Goal: Task Accomplishment & Management: Use online tool/utility

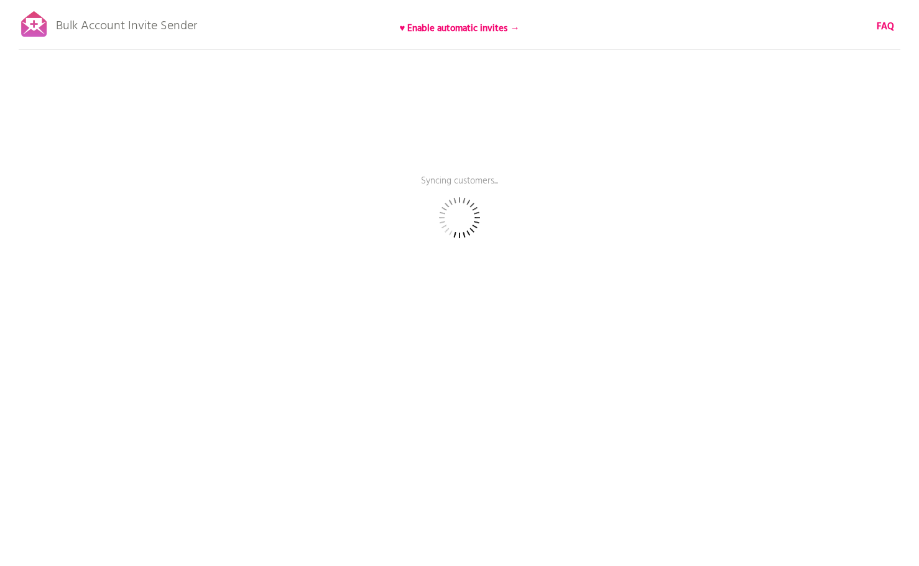
click at [309, 14] on div "Bulk Account Invite Sender ♥ Enable automatic invites → FAQ Syncing customers..…" at bounding box center [459, 217] width 919 height 435
click at [310, 26] on div "Bulk Account Invite Sender ♥ Enable automatic invites → FAQ Synced 500 customer…" at bounding box center [459, 217] width 919 height 435
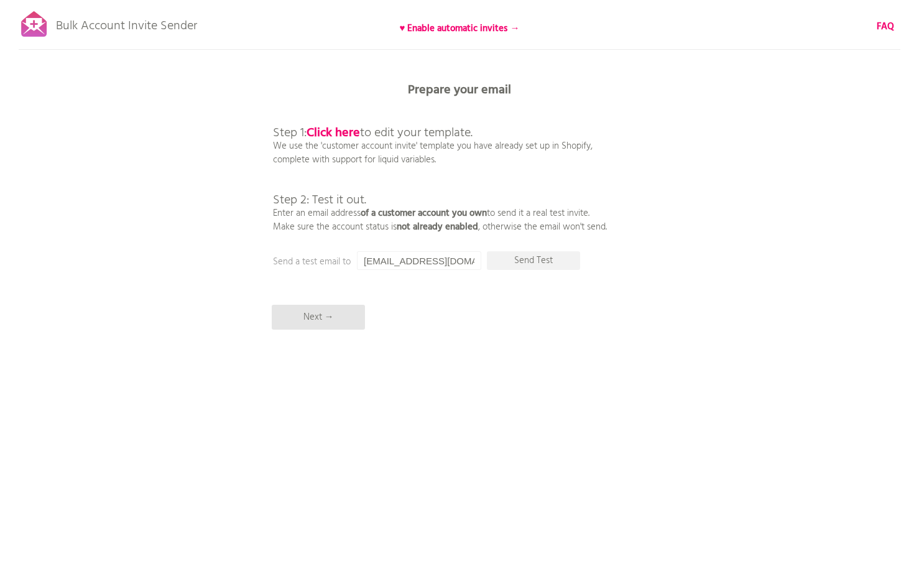
click at [256, 61] on div "Bulk Account Invite Sender ♥ Enable automatic invites → FAQ Synced all customer…" at bounding box center [459, 217] width 919 height 435
click at [436, 263] on input "[EMAIL_ADDRESS][DOMAIN_NAME]" at bounding box center [419, 260] width 124 height 19
drag, startPoint x: 442, startPoint y: 262, endPoint x: 335, endPoint y: 261, distance: 107.0
click at [335, 0] on div "Prepare your email Step 1: Click here to edit your template. We use the 'custom…" at bounding box center [459, 0] width 919 height 0
type input "か"
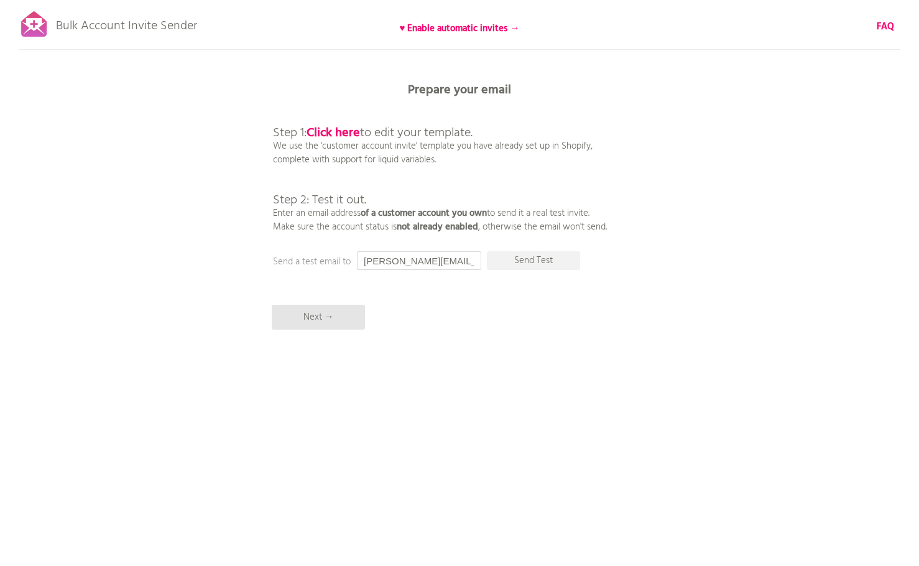
click at [412, 261] on input "[PERSON_NAME][EMAIL_ADDRESS][DOMAIN_NAME]" at bounding box center [419, 260] width 124 height 19
click at [424, 264] on input "[PERSON_NAME][EMAIL_ADDRESS][DOMAIN_NAME]" at bounding box center [419, 260] width 124 height 19
click at [437, 259] on input "[PERSON_NAME][EMAIL_ADDRESS][DOMAIN_NAME]" at bounding box center [419, 260] width 124 height 19
click at [452, 261] on input "karin@daiya-corp.com" at bounding box center [419, 260] width 124 height 19
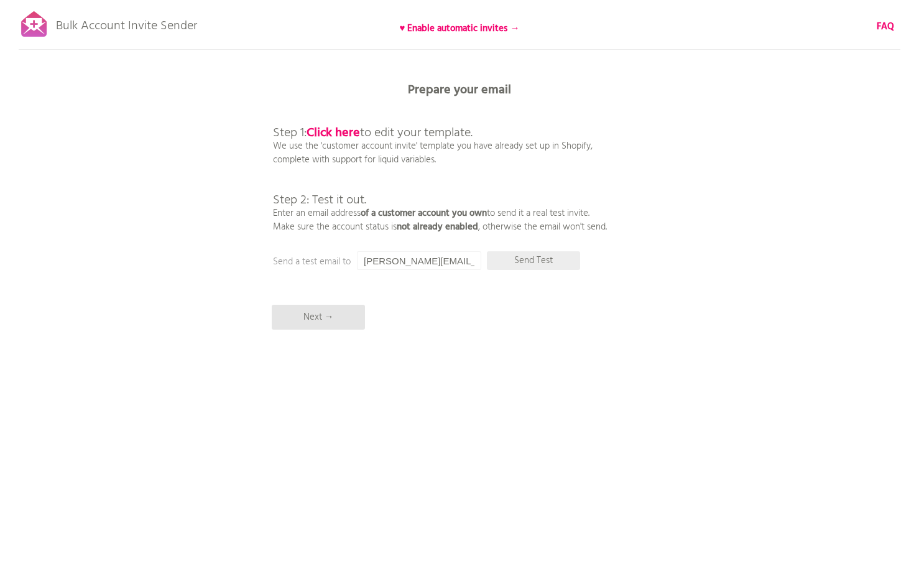
click at [541, 262] on p "Send Test" at bounding box center [533, 260] width 93 height 19
click at [666, 113] on div "Bulk Account Invite Sender ♥ Enable automatic invites → FAQ Synced all customer…" at bounding box center [459, 217] width 919 height 435
click at [637, 206] on div "Bulk Account Invite Sender ♥ Enable automatic invites → FAQ Synced all customer…" at bounding box center [459, 217] width 919 height 435
click at [248, 75] on div "Bulk Account Invite Sender ♥ Enable automatic invites → FAQ Synced all customer…" at bounding box center [459, 217] width 919 height 435
click at [540, 260] on p "Send Test" at bounding box center [533, 260] width 93 height 19
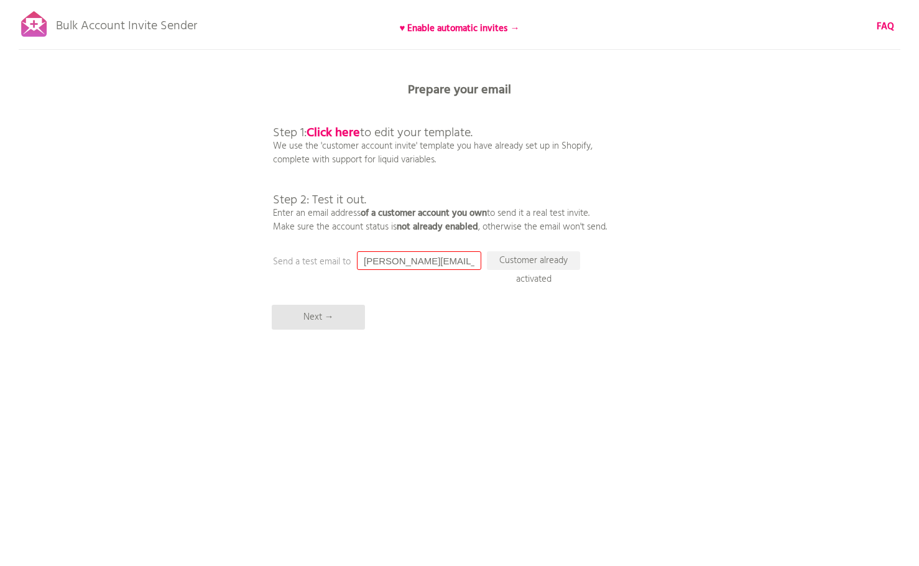
click at [466, 263] on input "karin@daiya-corp.com" at bounding box center [419, 260] width 124 height 19
click at [649, 72] on div "Bulk Account Invite Sender ♥ Enable automatic invites → FAQ Synced all customer…" at bounding box center [459, 217] width 919 height 435
click at [402, 261] on input "karin@daiya-corp.com" at bounding box center [419, 260] width 124 height 19
click at [374, 261] on input "karin@daiya-corp.com" at bounding box center [419, 260] width 124 height 19
click at [385, 262] on input "karin@daiya-corp.com" at bounding box center [419, 260] width 124 height 19
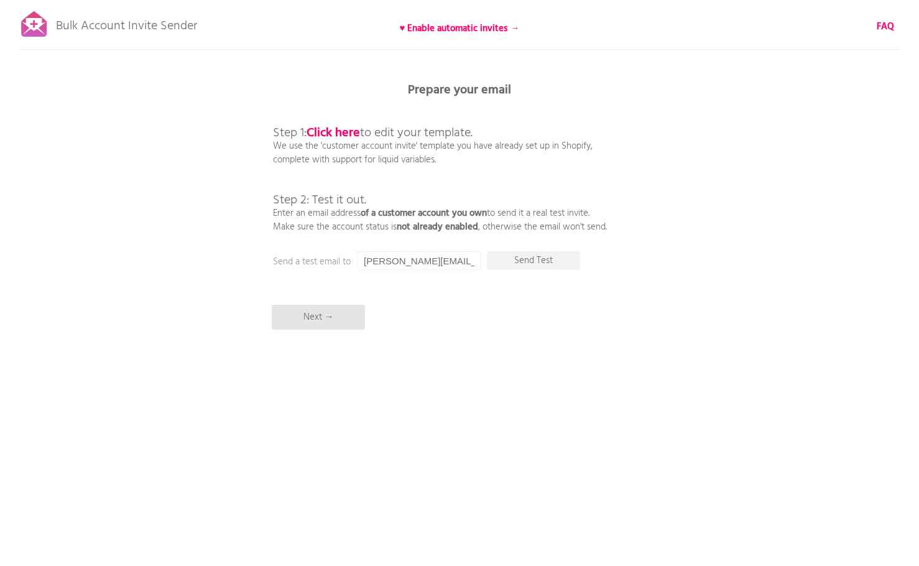
click at [417, 263] on input "karin@daiya-corp.com" at bounding box center [419, 260] width 124 height 19
click at [402, 263] on input "karin@daiya-corp.com" at bounding box center [419, 260] width 124 height 19
click at [396, 260] on input "karin@daiya-corp.com" at bounding box center [419, 260] width 124 height 19
click at [452, 267] on input "karin@daiya-corp.com" at bounding box center [419, 260] width 124 height 19
click at [459, 264] on input "karin@daiya-corp.com" at bounding box center [419, 260] width 124 height 19
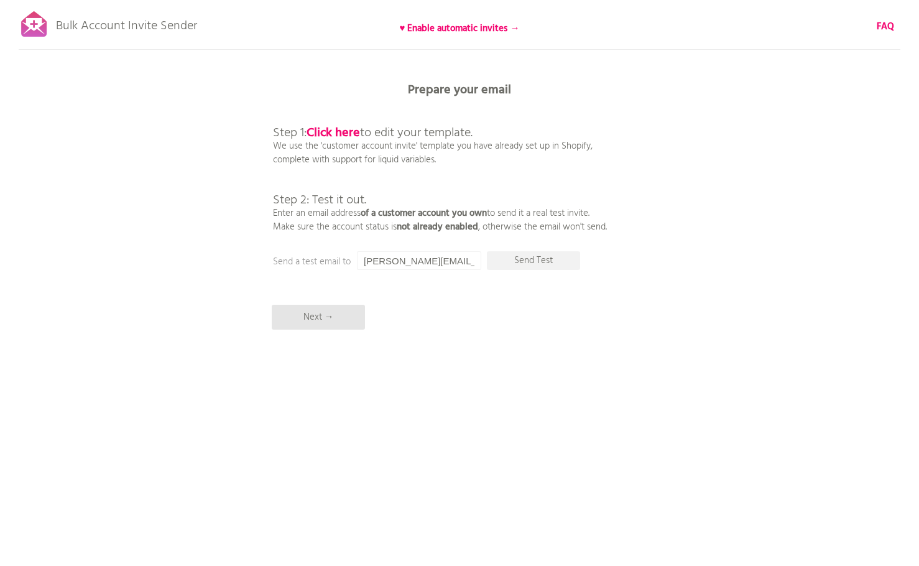
click at [459, 261] on input "karin@daiya-corp.com" at bounding box center [419, 260] width 124 height 19
drag, startPoint x: 469, startPoint y: 261, endPoint x: 299, endPoint y: 261, distance: 169.8
click at [299, 0] on div "Prepare your email Step 1: Click here to edit your template. We use the 'custom…" at bounding box center [459, 0] width 919 height 0
type input "karin.kyasarin.102@gmail.com"
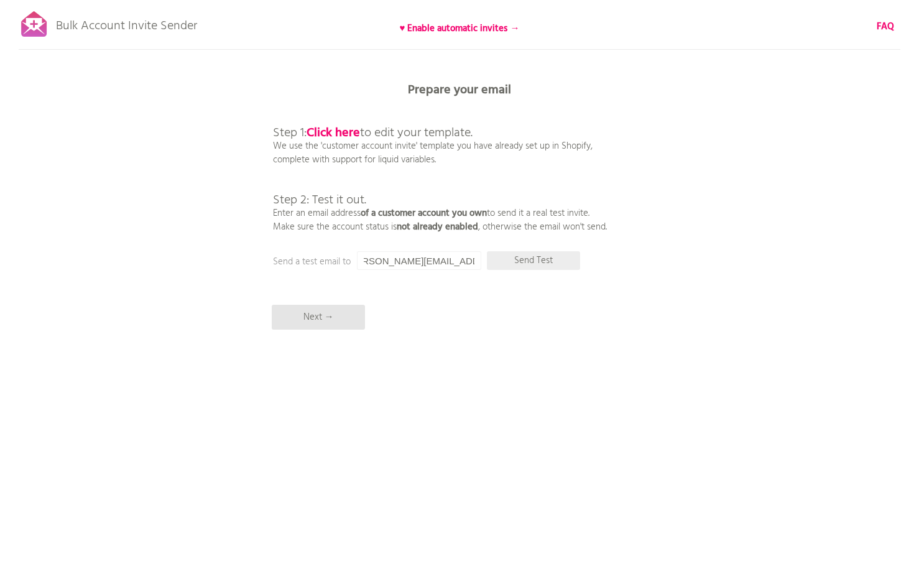
click at [527, 261] on p "Send Test" at bounding box center [533, 260] width 93 height 19
click at [544, 300] on div "Bulk Account Invite Sender ♥ Enable automatic invites → FAQ Synced all customer…" at bounding box center [459, 217] width 919 height 435
click at [420, 261] on input "karin.kyasarin.102@gmail.com" at bounding box center [419, 260] width 124 height 19
click at [562, 86] on p "Prepare your email" at bounding box center [459, 90] width 373 height 12
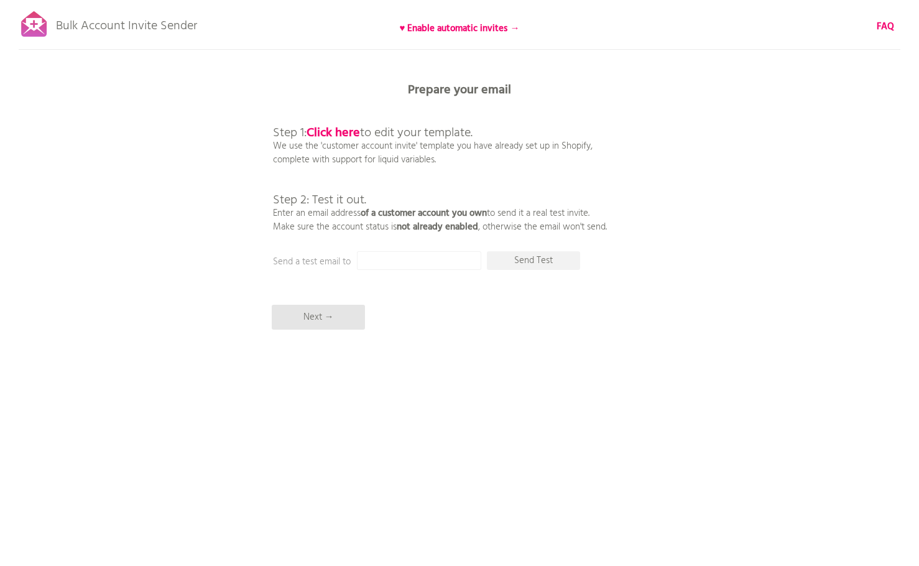
click at [109, 78] on div "Bulk Account Invite Sender ♥ Enable automatic invites → FAQ Synced all customer…" at bounding box center [459, 217] width 919 height 435
click at [383, 257] on input "text" at bounding box center [419, 260] width 124 height 19
click at [351, 238] on div "Bulk Account Invite Sender ♥ Enable automatic invites → FAQ Synced all customer…" at bounding box center [459, 217] width 919 height 435
click at [350, 257] on p "Send a test email to" at bounding box center [397, 262] width 249 height 14
click at [425, 269] on input "text" at bounding box center [419, 260] width 124 height 19
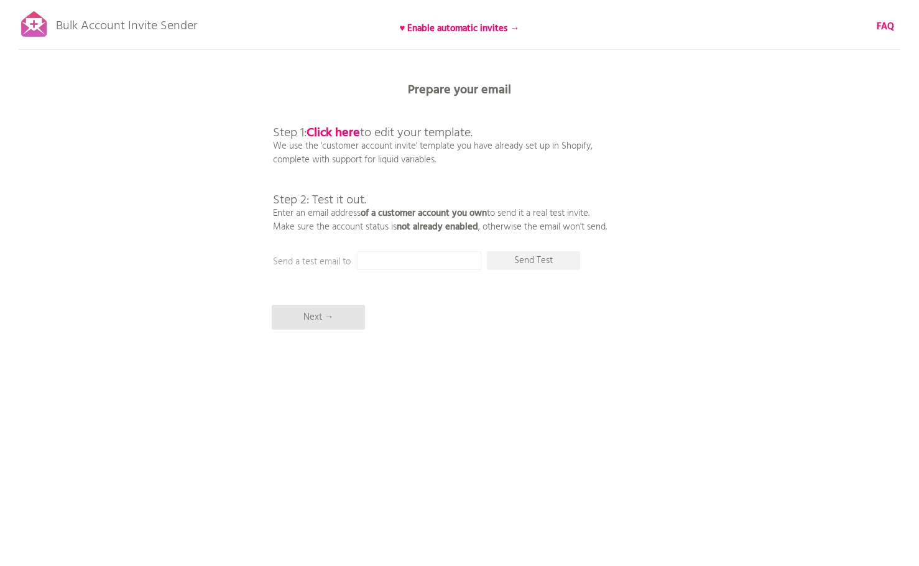
paste input "karin@daiya-corp.com"
click at [520, 264] on p "Send Test" at bounding box center [533, 260] width 93 height 19
click at [545, 264] on p "Send Test" at bounding box center [533, 260] width 93 height 19
click at [529, 261] on p "Send Test" at bounding box center [533, 260] width 93 height 19
drag, startPoint x: 214, startPoint y: 109, endPoint x: 268, endPoint y: 83, distance: 60.4
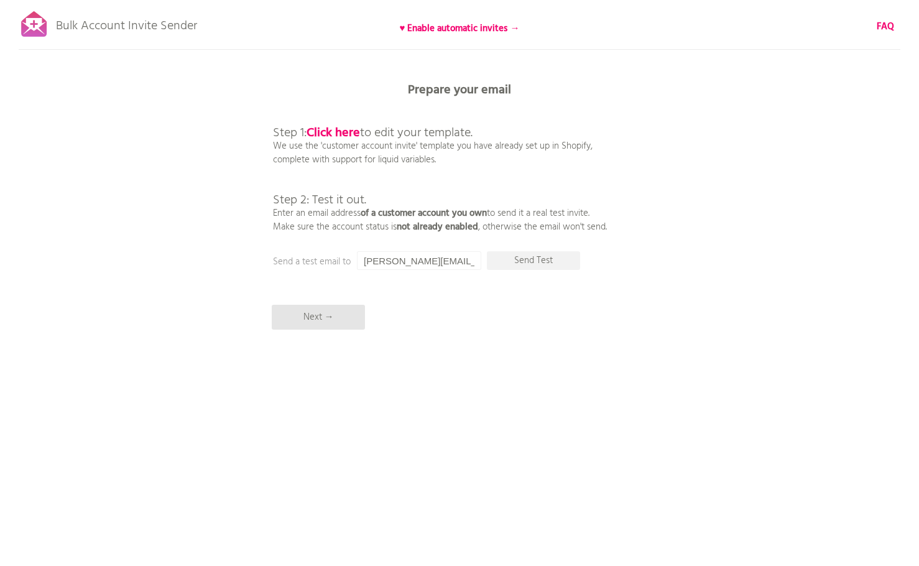
click at [214, 109] on div "Bulk Account Invite Sender ♥ Enable automatic invites → FAQ Synced all customer…" at bounding box center [459, 217] width 919 height 435
click at [160, 257] on div "Bulk Account Invite Sender ♥ Enable automatic invites → FAQ Synced all customer…" at bounding box center [459, 217] width 919 height 435
click at [323, 78] on div "Bulk Account Invite Sender ♥ Enable automatic invites → FAQ Synced all customer…" at bounding box center [459, 217] width 919 height 435
click at [430, 258] on input "karin@daiya-corp.com" at bounding box center [419, 260] width 124 height 19
paste input "aya"
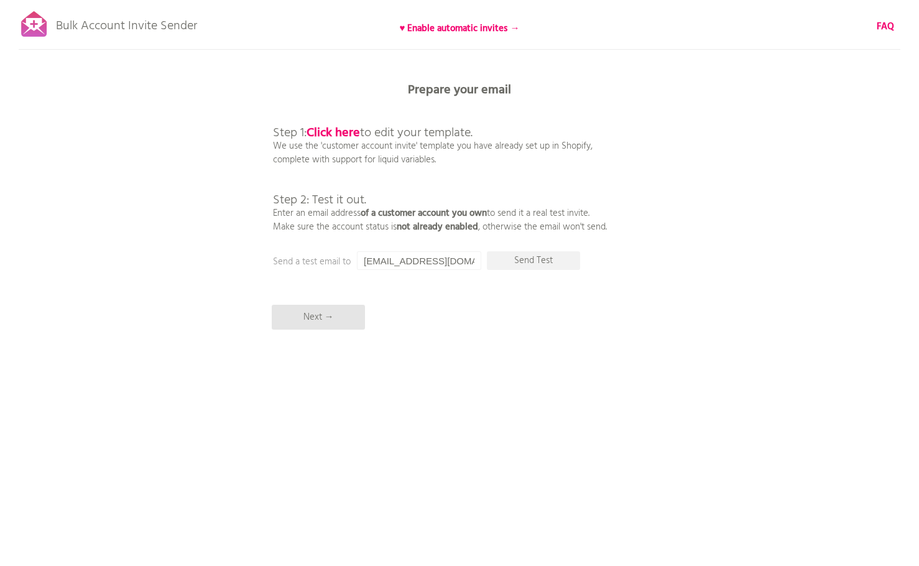
type input "aya@daiya-corp.com"
click at [537, 308] on div "Bulk Account Invite Sender ♥ Enable automatic invites → FAQ Synced all customer…" at bounding box center [459, 217] width 919 height 435
click at [551, 264] on p "Send Test" at bounding box center [533, 260] width 93 height 19
click at [193, 188] on div "Bulk Account Invite Sender ♥ Enable automatic invites → FAQ Synced all customer…" at bounding box center [459, 217] width 919 height 435
click at [265, 106] on div "Bulk Account Invite Sender ♥ Enable automatic invites → FAQ Synced all customer…" at bounding box center [459, 217] width 919 height 435
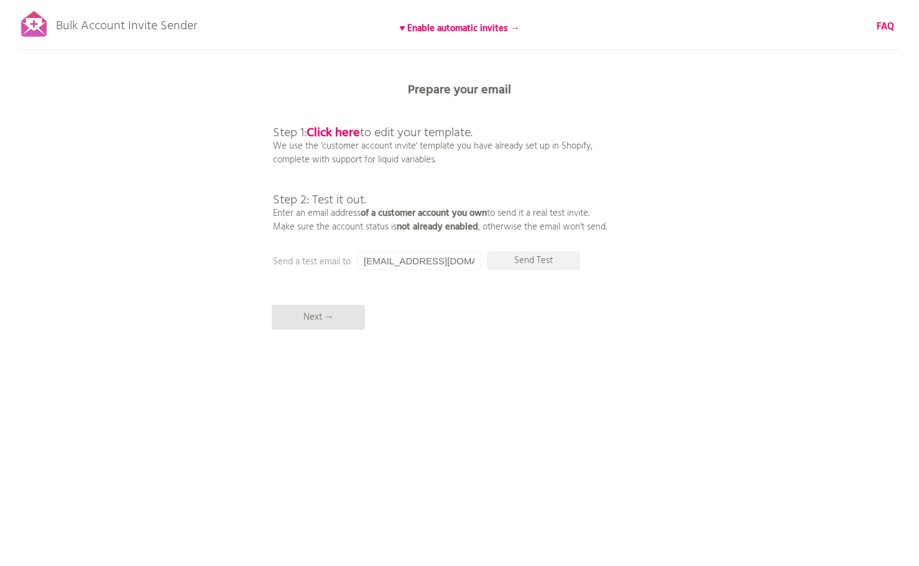
drag, startPoint x: 638, startPoint y: 304, endPoint x: 604, endPoint y: 301, distance: 34.3
click at [638, 304] on div "Bulk Account Invite Sender ♥ Enable automatic invites → FAQ Synced all customer…" at bounding box center [459, 217] width 919 height 435
drag, startPoint x: 467, startPoint y: 262, endPoint x: 345, endPoint y: 261, distance: 121.9
click at [350, 0] on div "Prepare your email Step 1: Click here to edit your template. We use the 'custom…" at bounding box center [459, 0] width 919 height 0
click at [132, 161] on div "Bulk Account Invite Sender ♥ Enable automatic invites → FAQ Synced all customer…" at bounding box center [459, 217] width 919 height 435
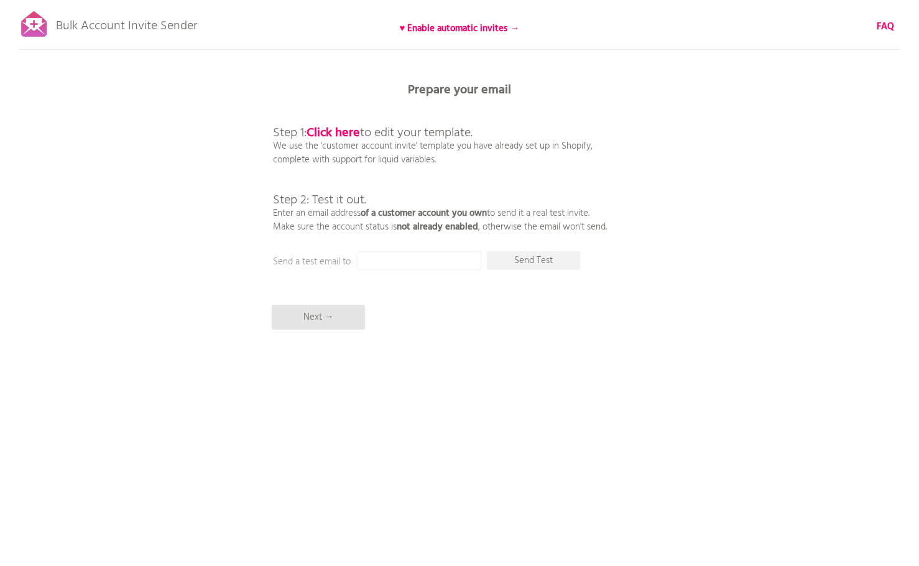
click at [692, 89] on div "Bulk Account Invite Sender ♥ Enable automatic invites → FAQ Synced all customer…" at bounding box center [459, 217] width 919 height 435
drag, startPoint x: 88, startPoint y: 247, endPoint x: 246, endPoint y: 176, distance: 172.6
click at [88, 247] on div "Bulk Account Invite Sender ♥ Enable automatic invites → FAQ Synced all customer…" at bounding box center [459, 217] width 919 height 435
click at [162, 253] on div "Bulk Account Invite Sender ♥ Enable automatic invites → FAQ Synced all customer…" at bounding box center [459, 217] width 919 height 435
drag, startPoint x: 300, startPoint y: 44, endPoint x: 397, endPoint y: 37, distance: 97.9
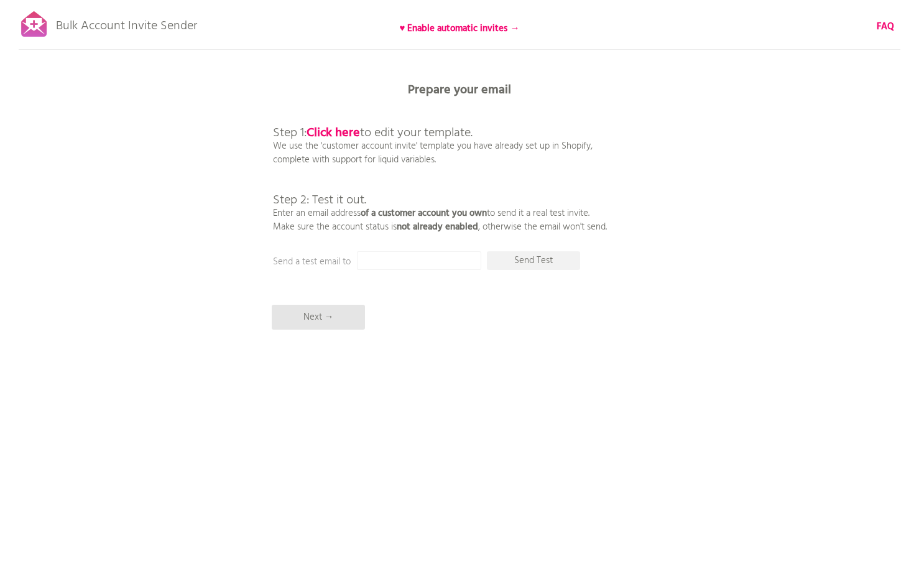
click at [300, 44] on div "Bulk Account Invite Sender ♥ Enable automatic invites → FAQ Synced all customer…" at bounding box center [459, 217] width 919 height 435
click at [447, 263] on input "text" at bounding box center [419, 260] width 124 height 19
click at [448, 305] on div "Bulk Account Invite Sender ♥ Enable automatic invites → FAQ Synced all customer…" at bounding box center [459, 217] width 919 height 435
click at [661, 84] on div "Bulk Account Invite Sender ♥ Enable automatic invites → FAQ Synced all customer…" at bounding box center [459, 217] width 919 height 435
click at [797, 180] on div "Bulk Account Invite Sender ♥ Enable automatic invites → FAQ Synced all customer…" at bounding box center [459, 217] width 919 height 435
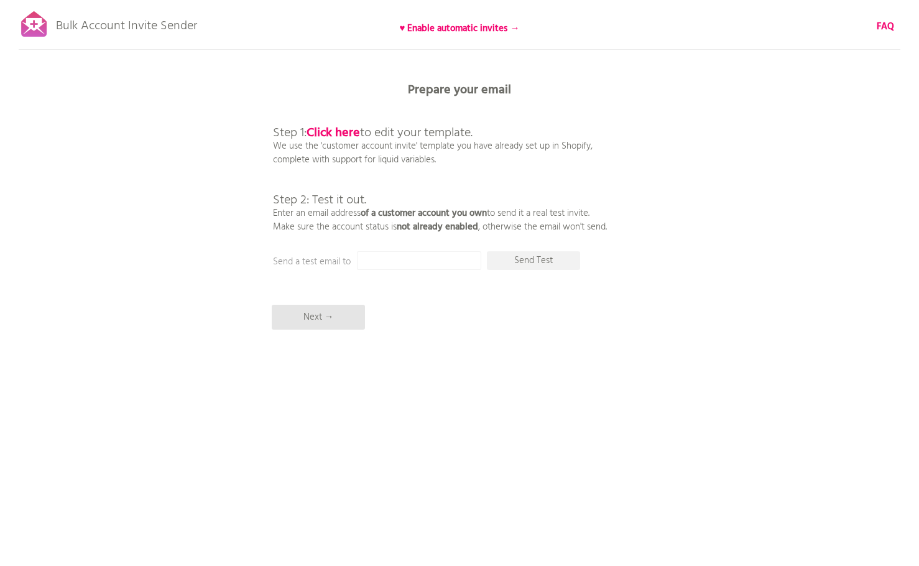
click at [365, 261] on input "text" at bounding box center [419, 260] width 124 height 19
click at [434, 260] on input "text" at bounding box center [419, 260] width 124 height 19
click at [58, 214] on div "Bulk Account Invite Sender ♥ Enable automatic invites → FAQ Synced all customer…" at bounding box center [459, 217] width 919 height 435
click at [169, 100] on div "Bulk Account Invite Sender ♥ Enable automatic invites → FAQ Synced all customer…" at bounding box center [459, 217] width 919 height 435
click at [619, 96] on div "Bulk Account Invite Sender ♥ Enable automatic invites → FAQ Synced all customer…" at bounding box center [459, 217] width 919 height 435
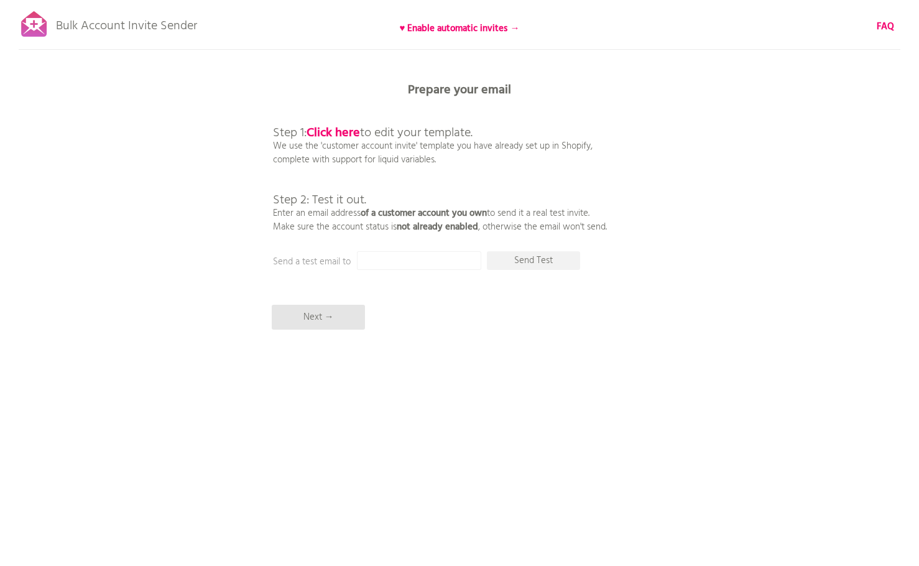
drag, startPoint x: 63, startPoint y: 103, endPoint x: 93, endPoint y: 97, distance: 29.9
click at [63, 103] on div "Bulk Account Invite Sender ♥ Enable automatic invites → FAQ Synced all customer…" at bounding box center [459, 217] width 919 height 435
click at [427, 264] on input "text" at bounding box center [419, 260] width 124 height 19
paste input "8430ayana@gmail.com"
type input "8430ayana@gmail.com"
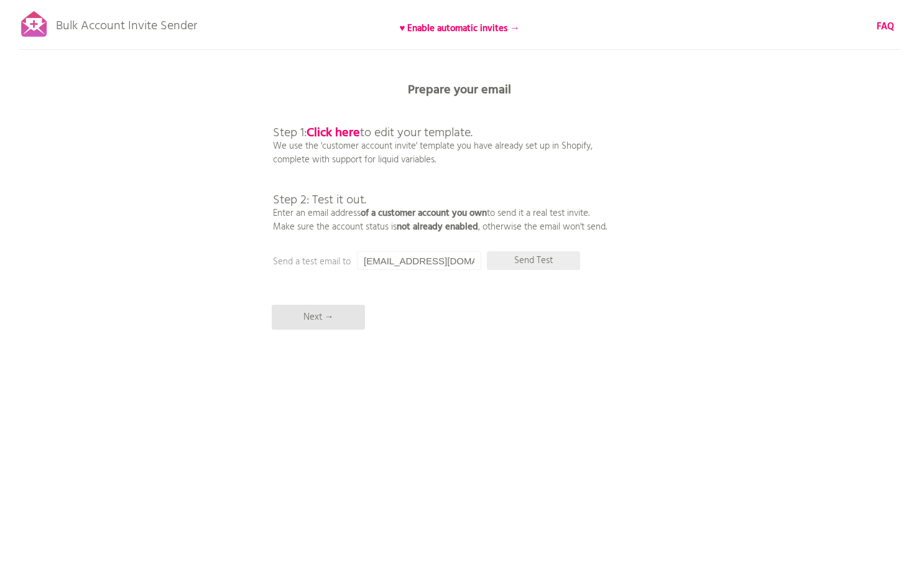
click at [532, 264] on p "Send Test" at bounding box center [533, 260] width 93 height 19
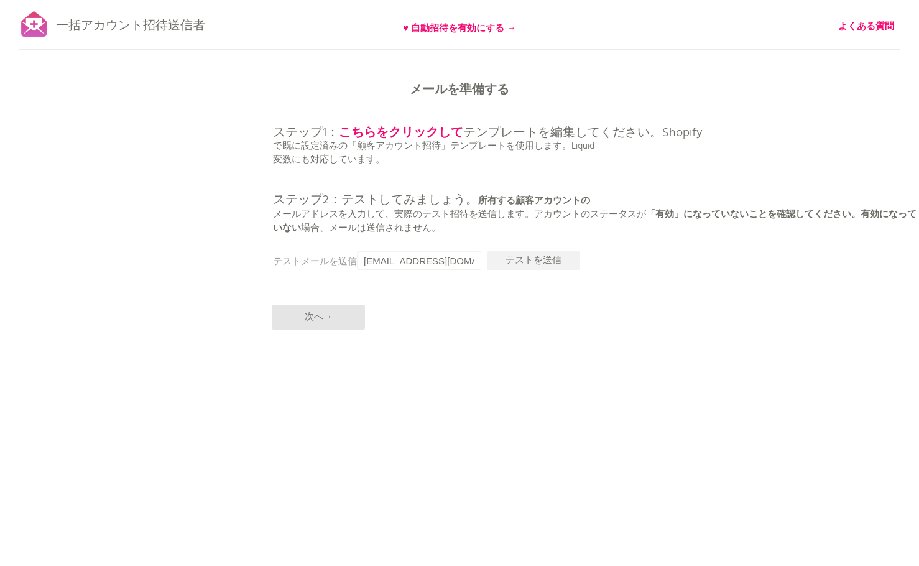
click at [219, 100] on div "一括アカウント招待送信者 ♥ 自動招待を有効にする → よくある質問 すべての顧客を同期しました。 送信を一時停止 （これには最大30分かかる場合があります）…" at bounding box center [459, 217] width 919 height 435
drag, startPoint x: 266, startPoint y: 209, endPoint x: 312, endPoint y: 193, distance: 48.8
click at [266, 209] on div "一括アカウント招待送信者 ♥ 自動招待を有効にする → よくある質問 すべての顧客を同期しました。 送信を一時停止 （これには最大30分かかる場合があります）…" at bounding box center [459, 217] width 919 height 435
click at [240, 100] on div "一括アカウント招待送信者 ♥ 自動招待を有効にする → よくある質問 すべての顧客を同期しました。 送信を一時停止 （これには最大30分かかる場合があります）…" at bounding box center [459, 217] width 919 height 435
click at [257, 78] on div "一括アカウント招待送信者 ♥ 自動招待を有効にする → よくある質問 すべての顧客を同期しました。 送信を一時停止 （これには最大30分かかる場合があります）…" at bounding box center [459, 217] width 919 height 435
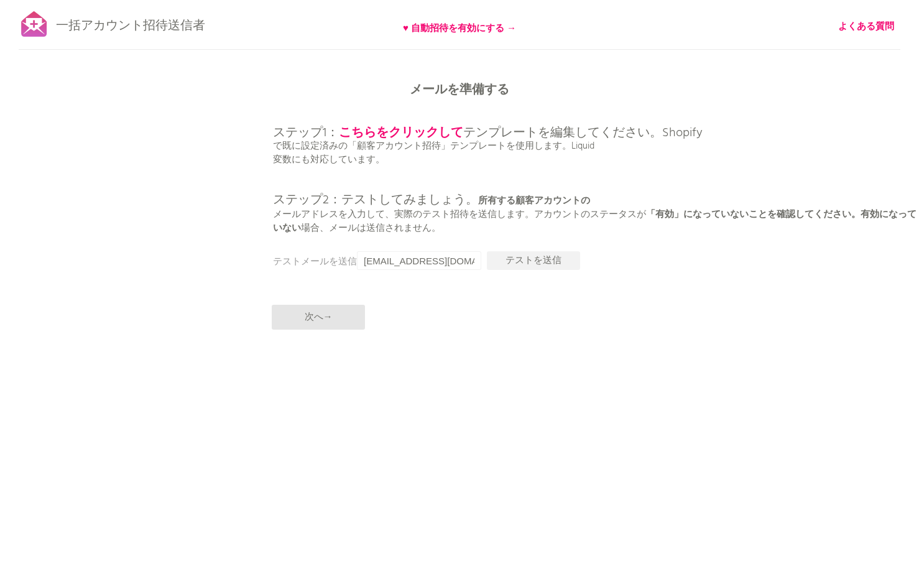
click at [235, 113] on div "一括アカウント招待送信者 ♥ 自動招待を有効にする → よくある質問 すべての顧客を同期しました。 送信を一時停止 （これには最大30分かかる場合があります）…" at bounding box center [459, 217] width 919 height 435
click at [157, 106] on div "一括アカウント招待送信者 ♥ 自動招待を有効にする → よくある質問 すべての顧客を同期しました。 送信を一時停止 （これには最大30分かかる場合があります）…" at bounding box center [459, 217] width 919 height 435
click at [123, 106] on div "一括アカウント招待送信者 ♥ 自動招待を有効にする → よくある質問 すべての顧客を同期しました。 送信を一時停止 （これには最大30分かかる場合があります）…" at bounding box center [459, 217] width 919 height 435
click at [86, 106] on div "一括アカウント招待送信者 ♥ 自動招待を有効にする → よくある質問 すべての顧客を同期しました。 送信を一時停止 （これには最大30分かかる場合があります）…" at bounding box center [459, 217] width 919 height 435
click at [572, 85] on p "メールを準備する" at bounding box center [459, 90] width 373 height 12
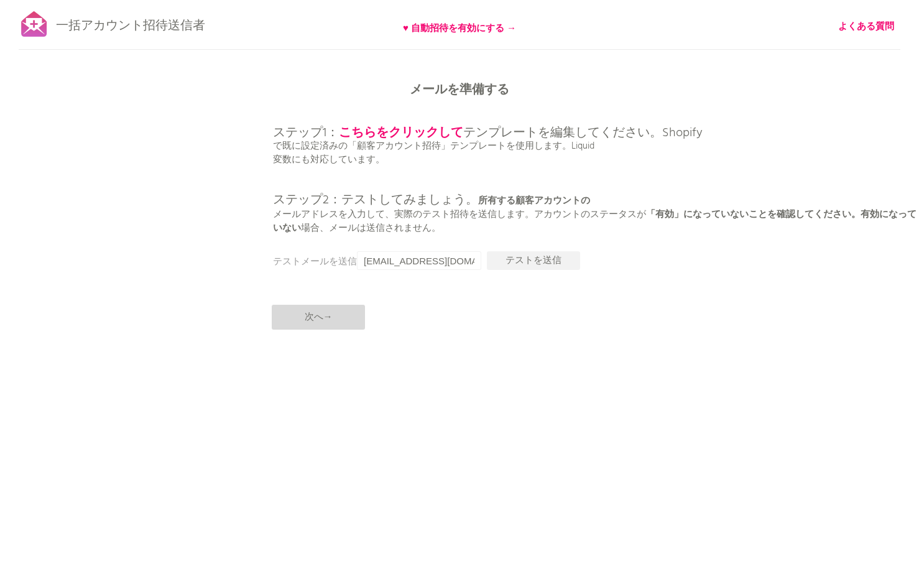
click at [340, 310] on p "次へ→" at bounding box center [318, 317] width 93 height 25
click at [176, 289] on div "一括アカウント招待送信者 ♥ 自動招待を有効にする → よくある質問 すべての顧客を同期しました。 送信を一時停止 （これには最大30分かかる場合があります）…" at bounding box center [459, 217] width 919 height 435
click at [332, 314] on font "次へ→" at bounding box center [319, 317] width 28 height 15
click at [711, 361] on div "一括アカウント招待送信者 ♥ 自動招待を有効にする → よくある質問 すべての顧客を同期しました。 送信を一時停止 （これには最大30分かかる場合があります）…" at bounding box center [459, 217] width 919 height 435
click at [440, 25] on font "♥ 自動招待を有効にする →" at bounding box center [459, 28] width 113 height 15
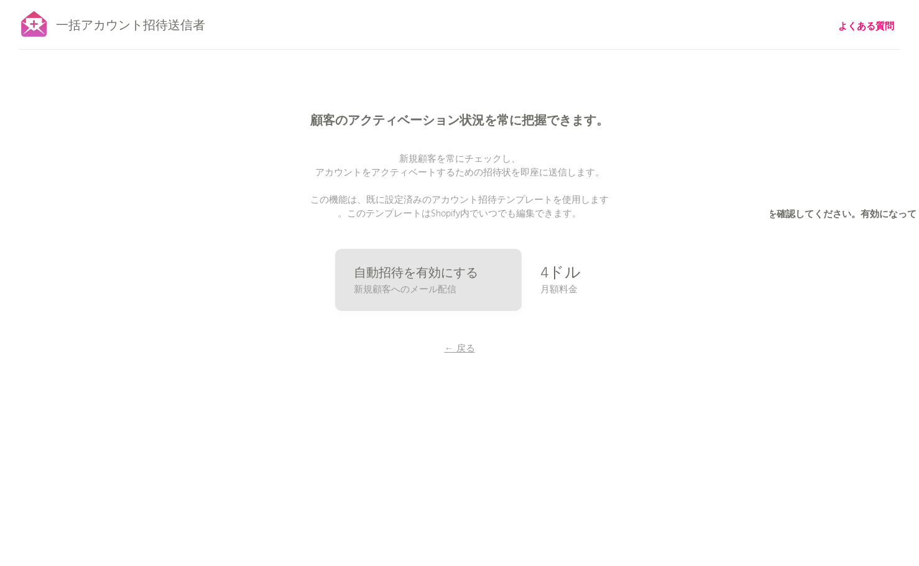
drag, startPoint x: 809, startPoint y: 213, endPoint x: 782, endPoint y: 167, distance: 53.2
click at [809, 213] on font "「有効」になっていないことを確認してください。有効になっていない" at bounding box center [595, 221] width 644 height 29
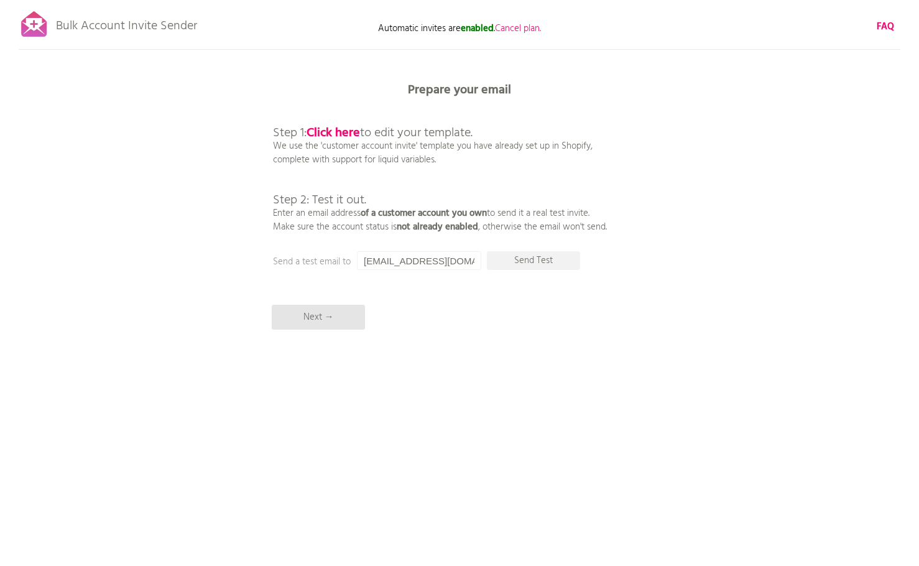
click at [216, 122] on div "Bulk Account Invite Sender Automatic invites are enabled . Cancel plan. FAQ Syn…" at bounding box center [459, 217] width 919 height 435
click at [314, 325] on p "Next →" at bounding box center [318, 317] width 93 height 25
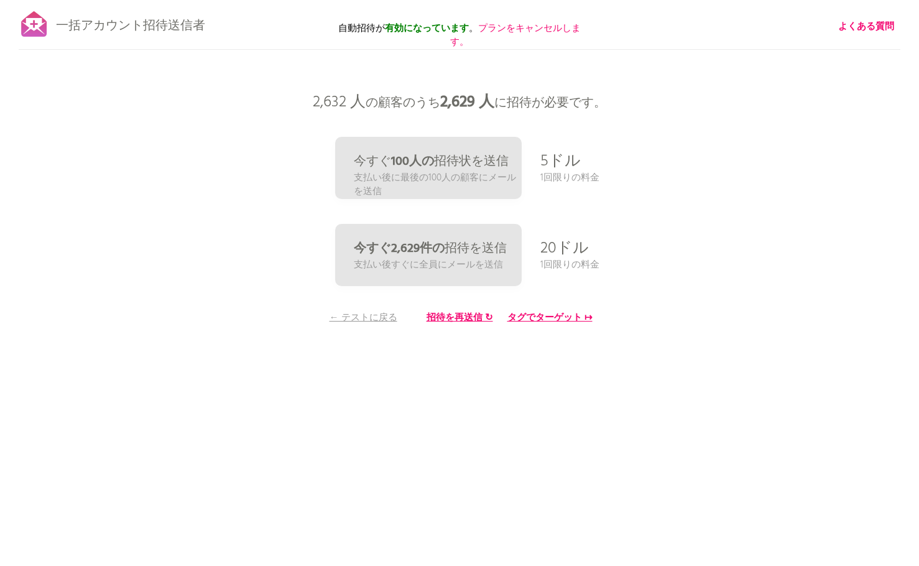
click at [255, 218] on div "一括アカウント招待送信者 自動招待が 有効になっています 。 プランをキャンセルします。 よくある質問 すべての顧客を同期しました。 送信を一時停止 （これに…" at bounding box center [459, 217] width 919 height 435
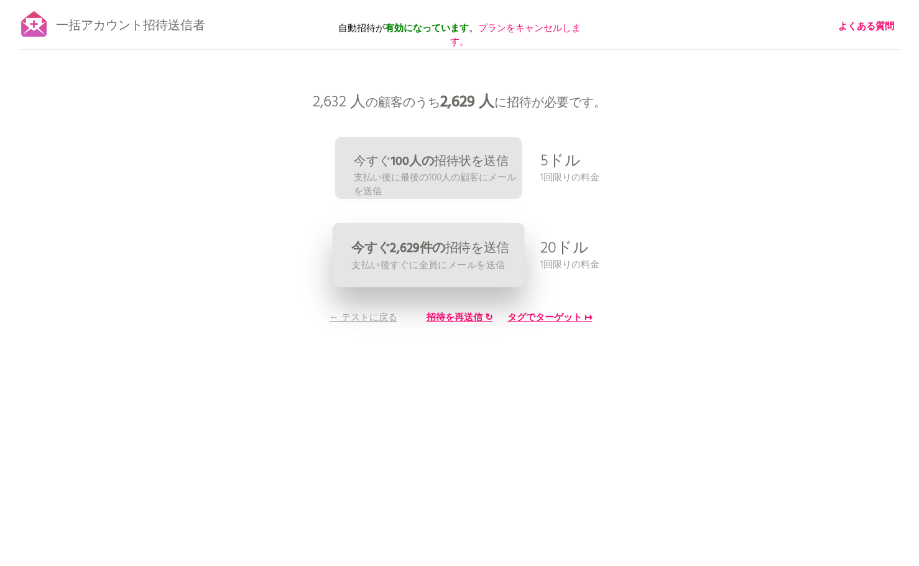
click at [450, 264] on font "支払い後すぐに全員にメールを送信" at bounding box center [428, 265] width 154 height 16
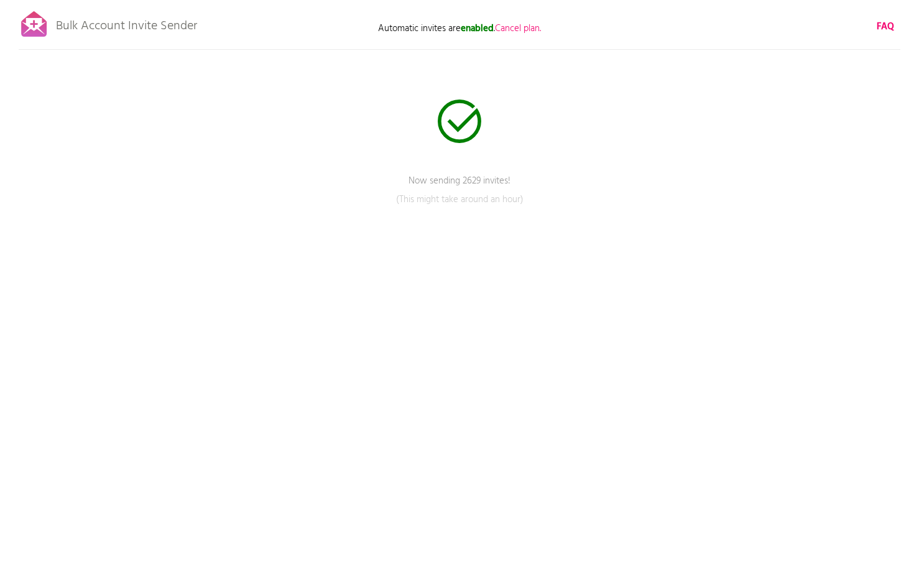
click at [567, 97] on div "Bulk Account Invite Sender Automatic invites are enabled . Cancel plan. FAQ Now…" at bounding box center [459, 217] width 919 height 435
click at [218, 146] on div "Bulk Account Invite Sender Automatic invites are enabled . Cancel plan. FAQ Now…" at bounding box center [459, 217] width 919 height 435
click at [326, 261] on div "Bulk Account Invite Sender Automatic invites are enabled . Cancel plan. FAQ Now…" at bounding box center [459, 217] width 919 height 435
click at [98, 233] on div "Bulk Account Invite Sender Automatic invites are enabled . Cancel plan. FAQ Now…" at bounding box center [459, 217] width 919 height 435
